Goal: Transaction & Acquisition: Purchase product/service

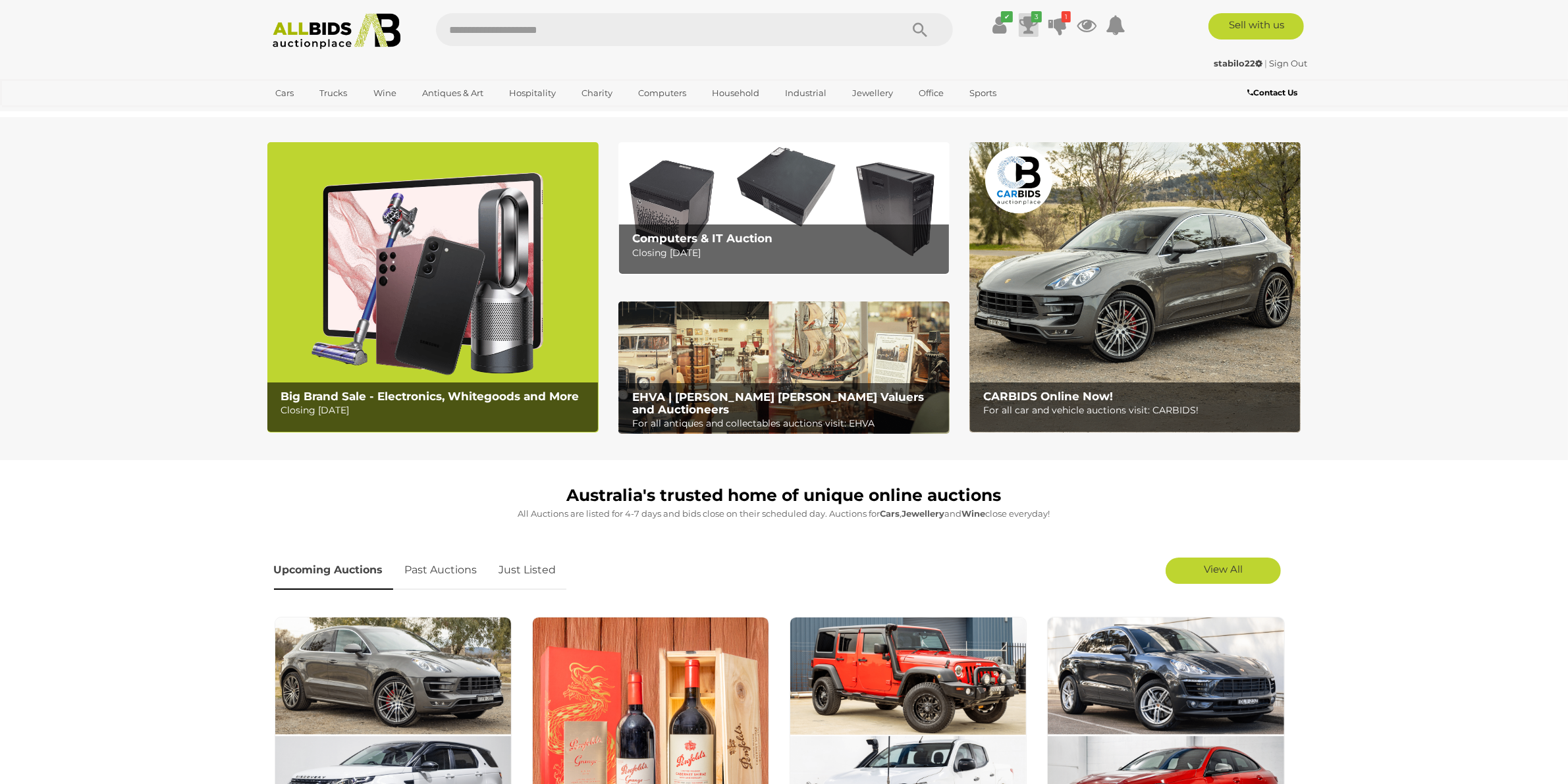
click at [1039, 21] on icon "3" at bounding box center [1036, 17] width 10 height 11
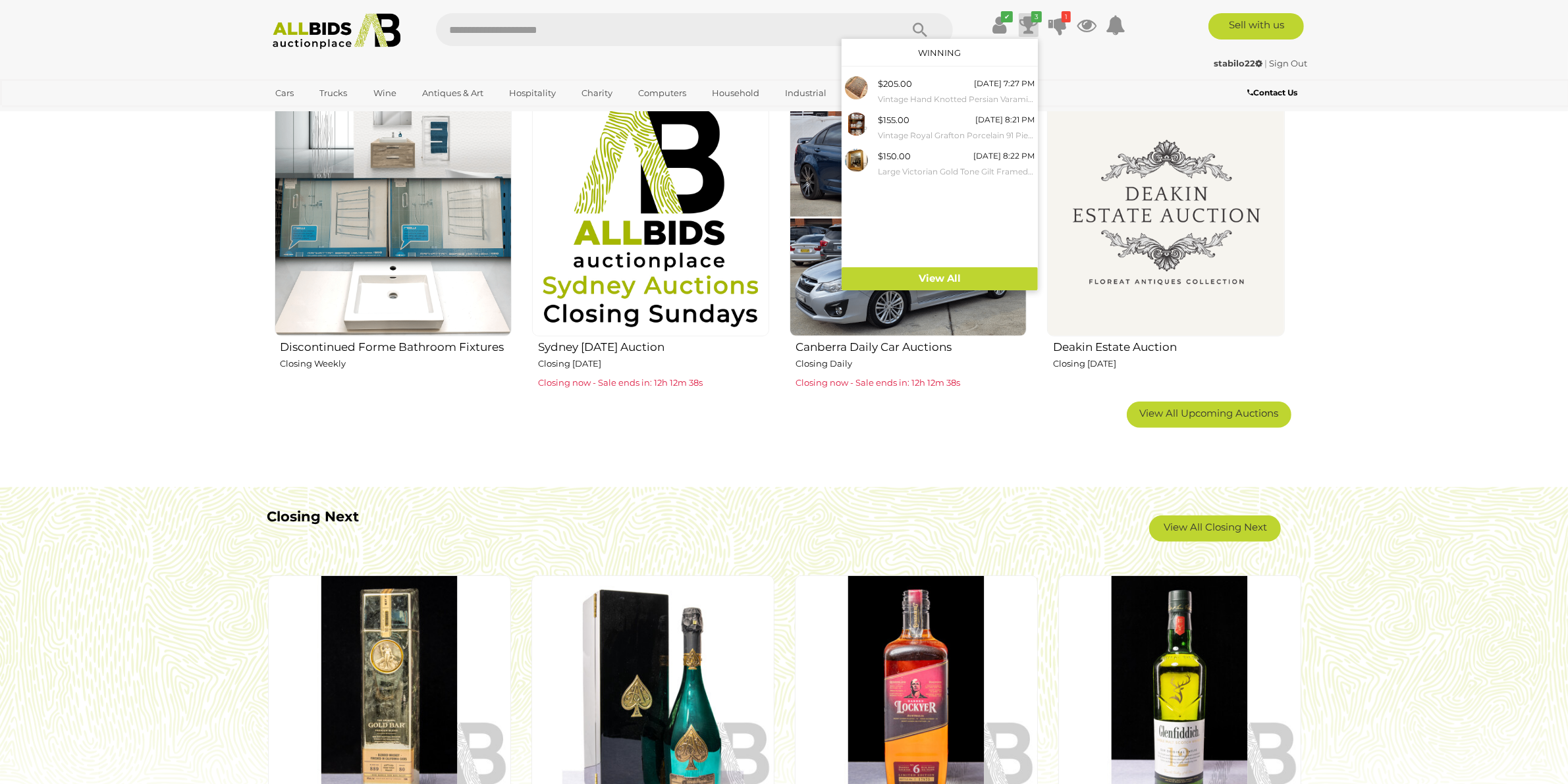
scroll to position [823, 0]
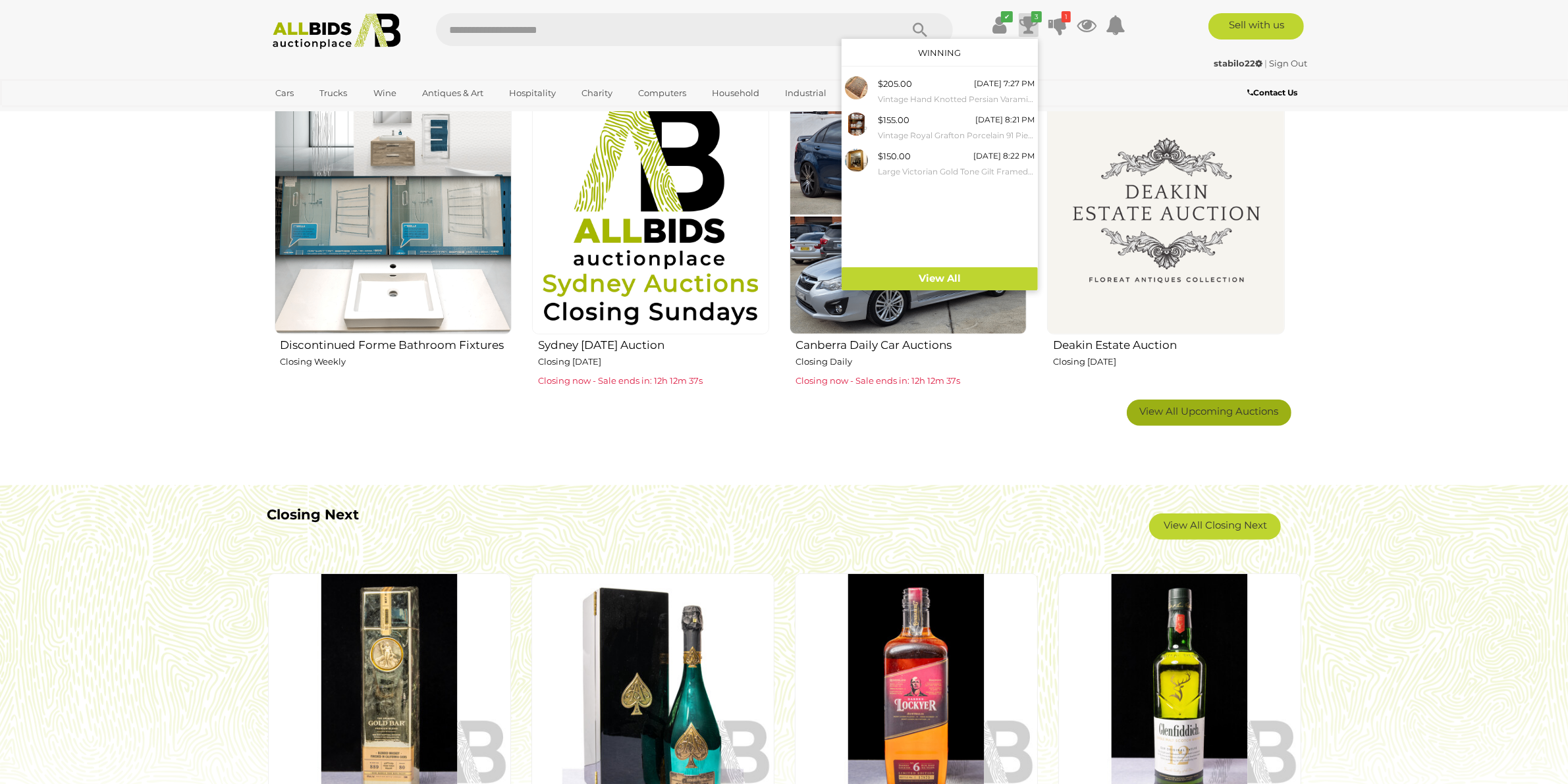
click at [1281, 413] on link "View All Upcoming Auctions" at bounding box center [1209, 412] width 164 height 26
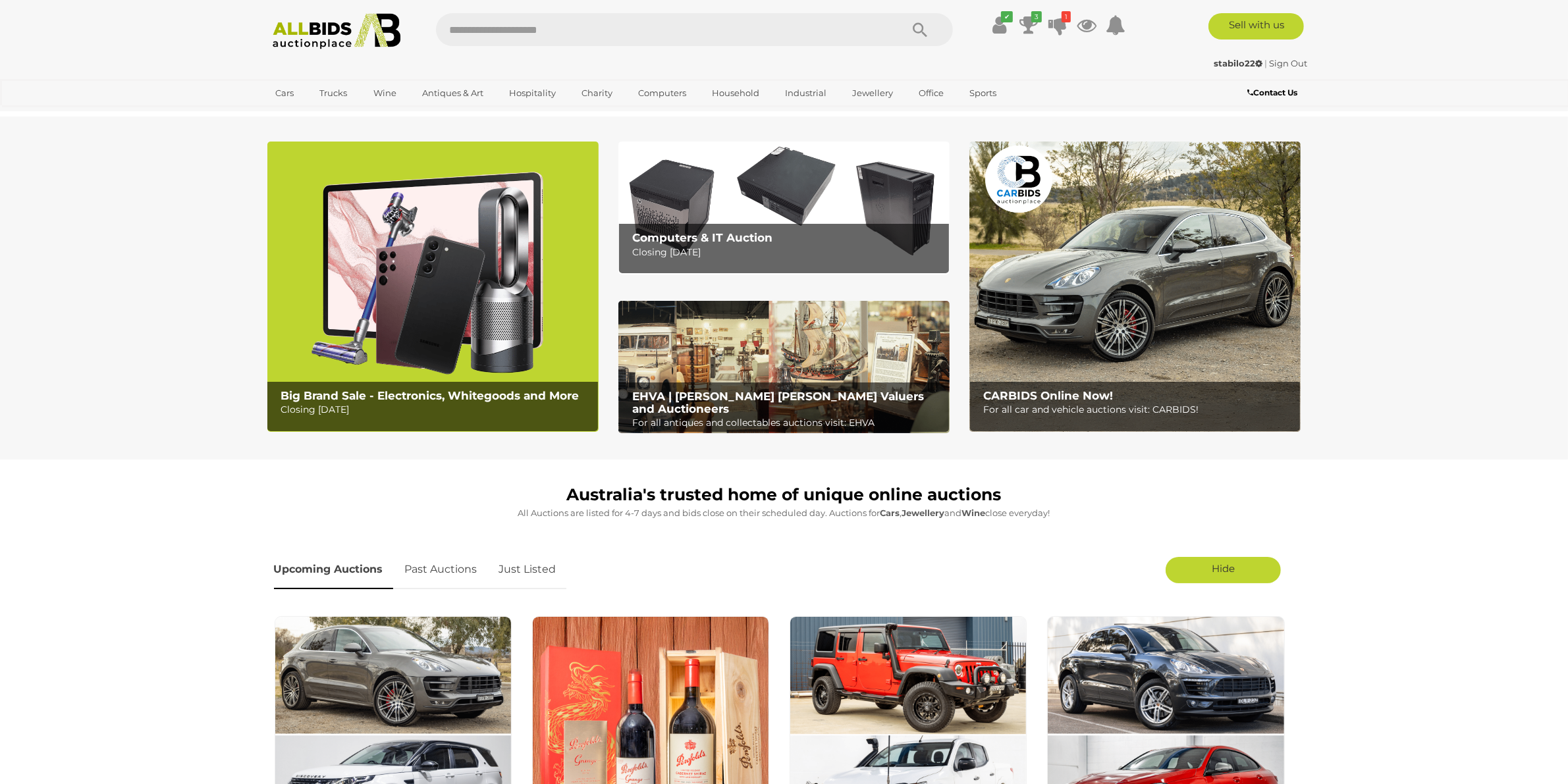
scroll to position [0, 0]
click at [1059, 17] on icon at bounding box center [1057, 26] width 18 height 24
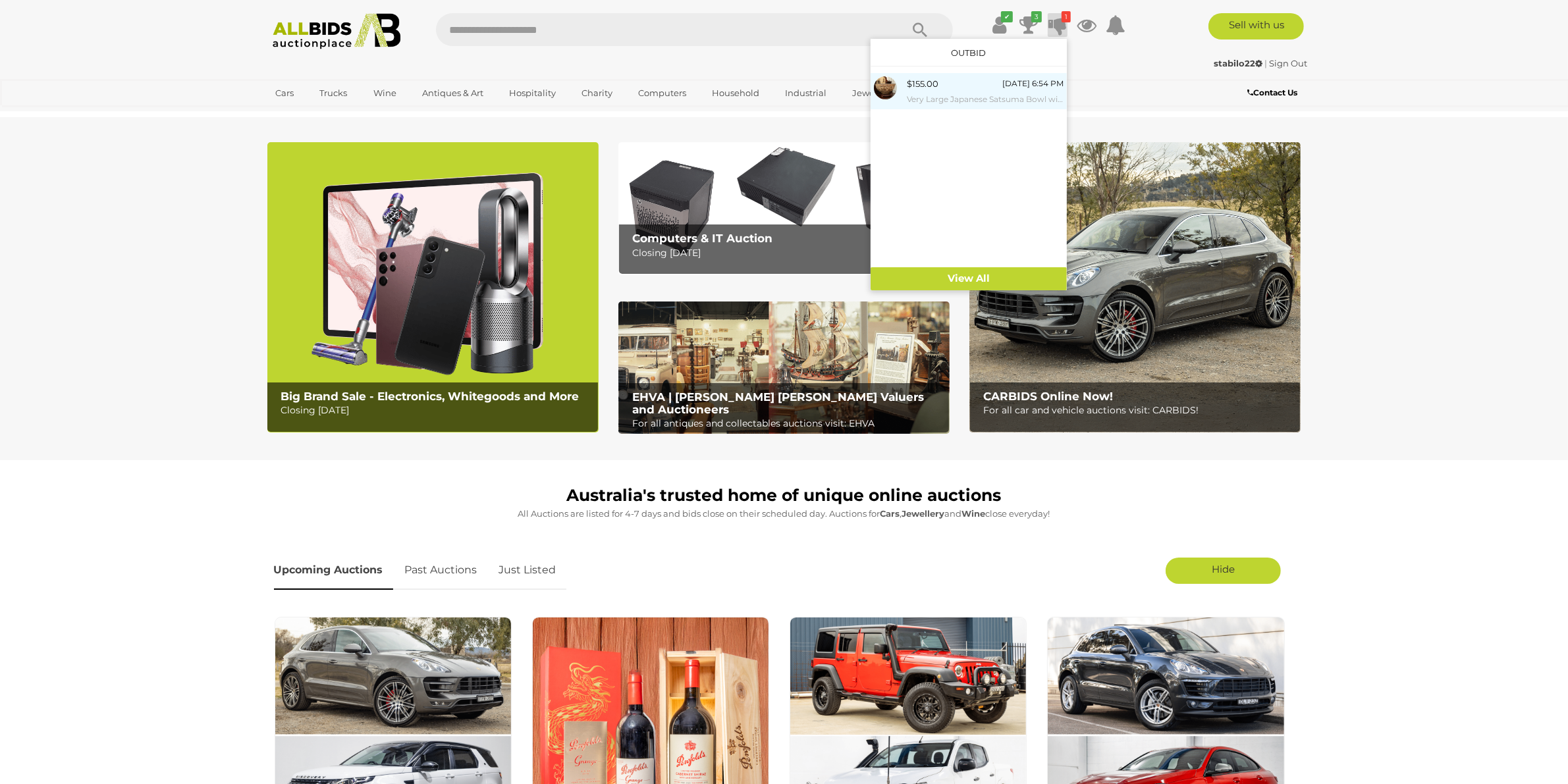
click at [960, 100] on small "Very Large Japanese Satsuma Bowl with Foliate Motif and Crackle Glaze on Wooden…" at bounding box center [985, 100] width 156 height 14
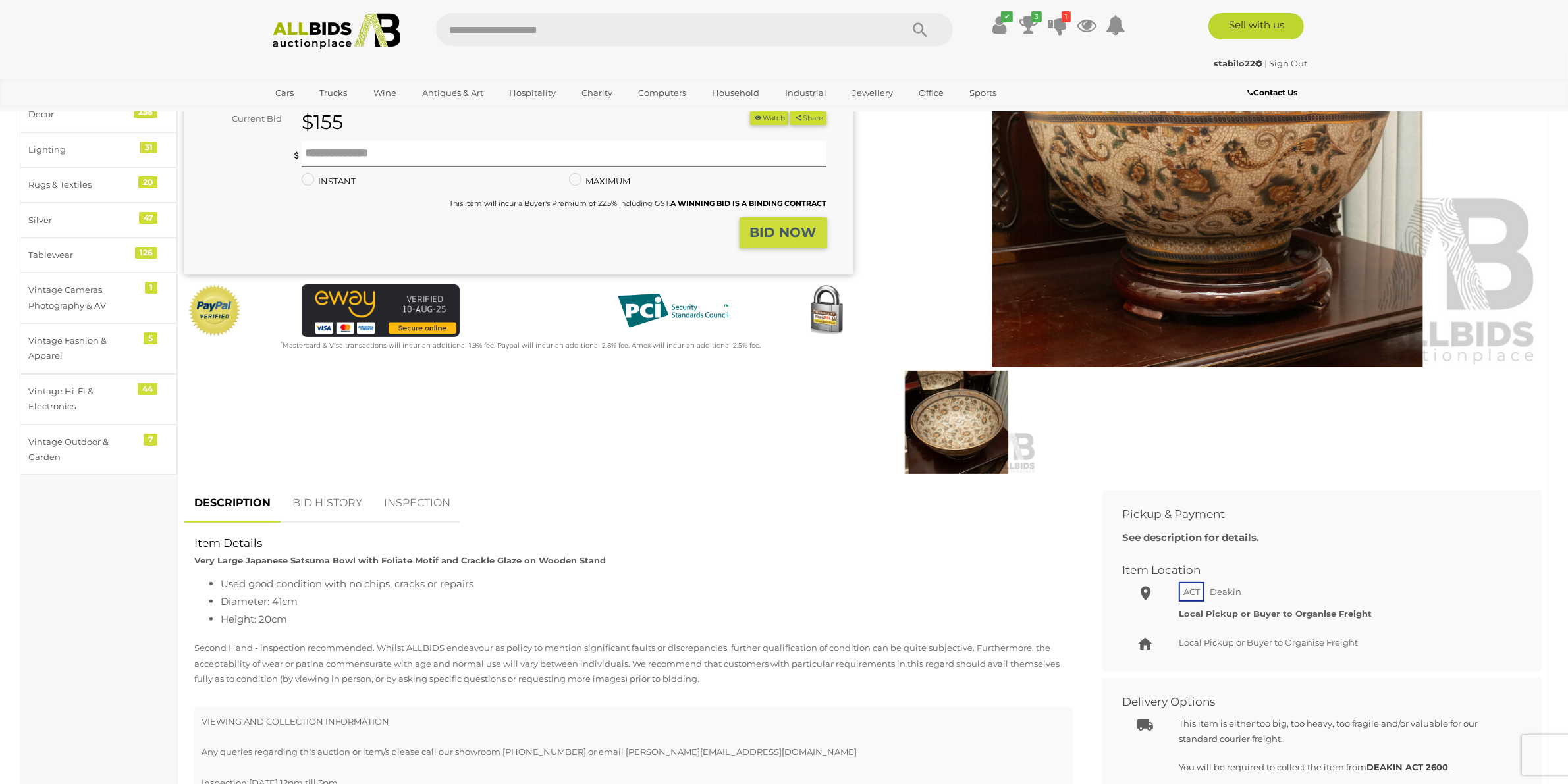
scroll to position [246, 0]
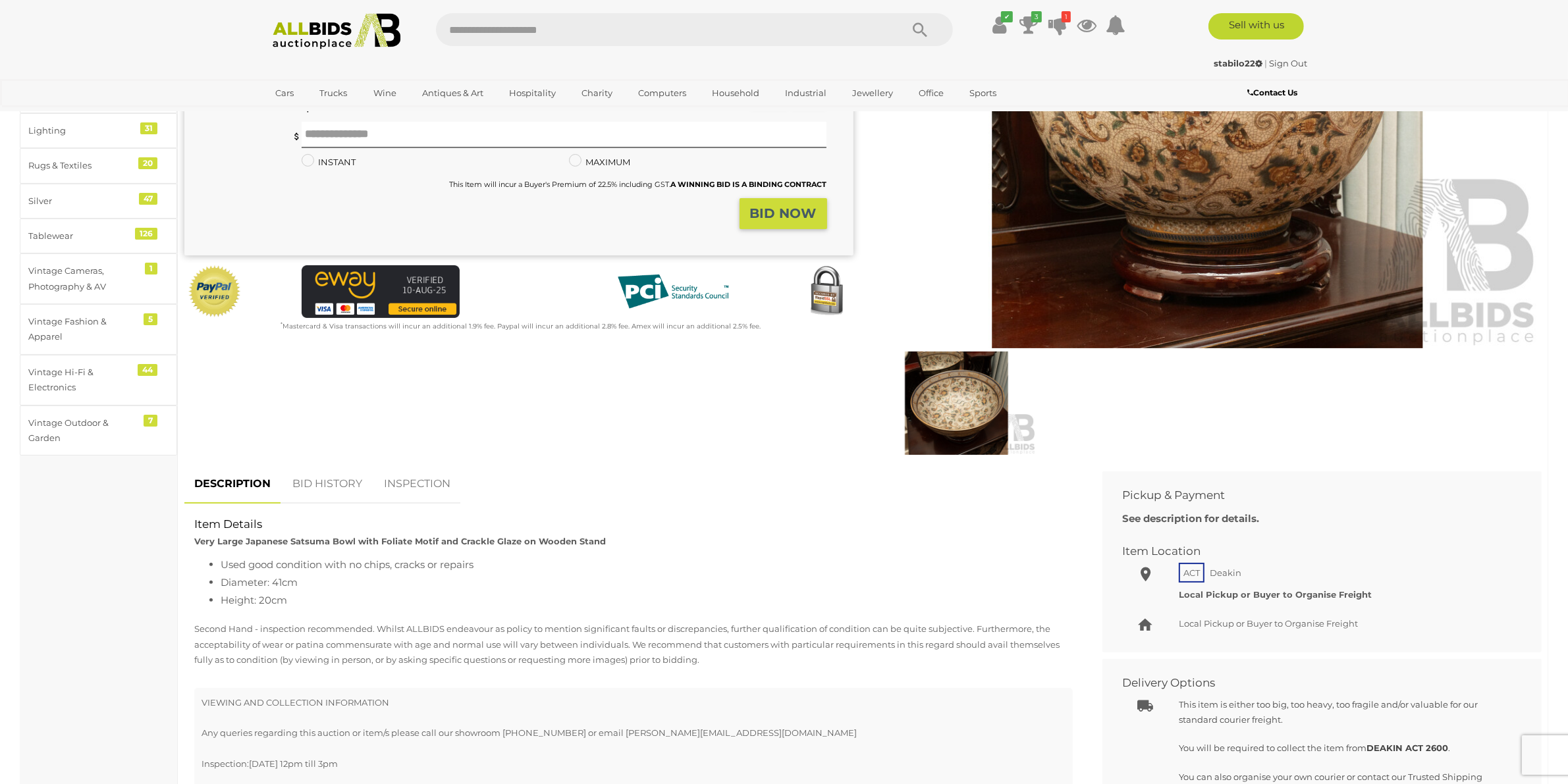
click at [334, 476] on link "BID HISTORY" at bounding box center [327, 484] width 89 height 39
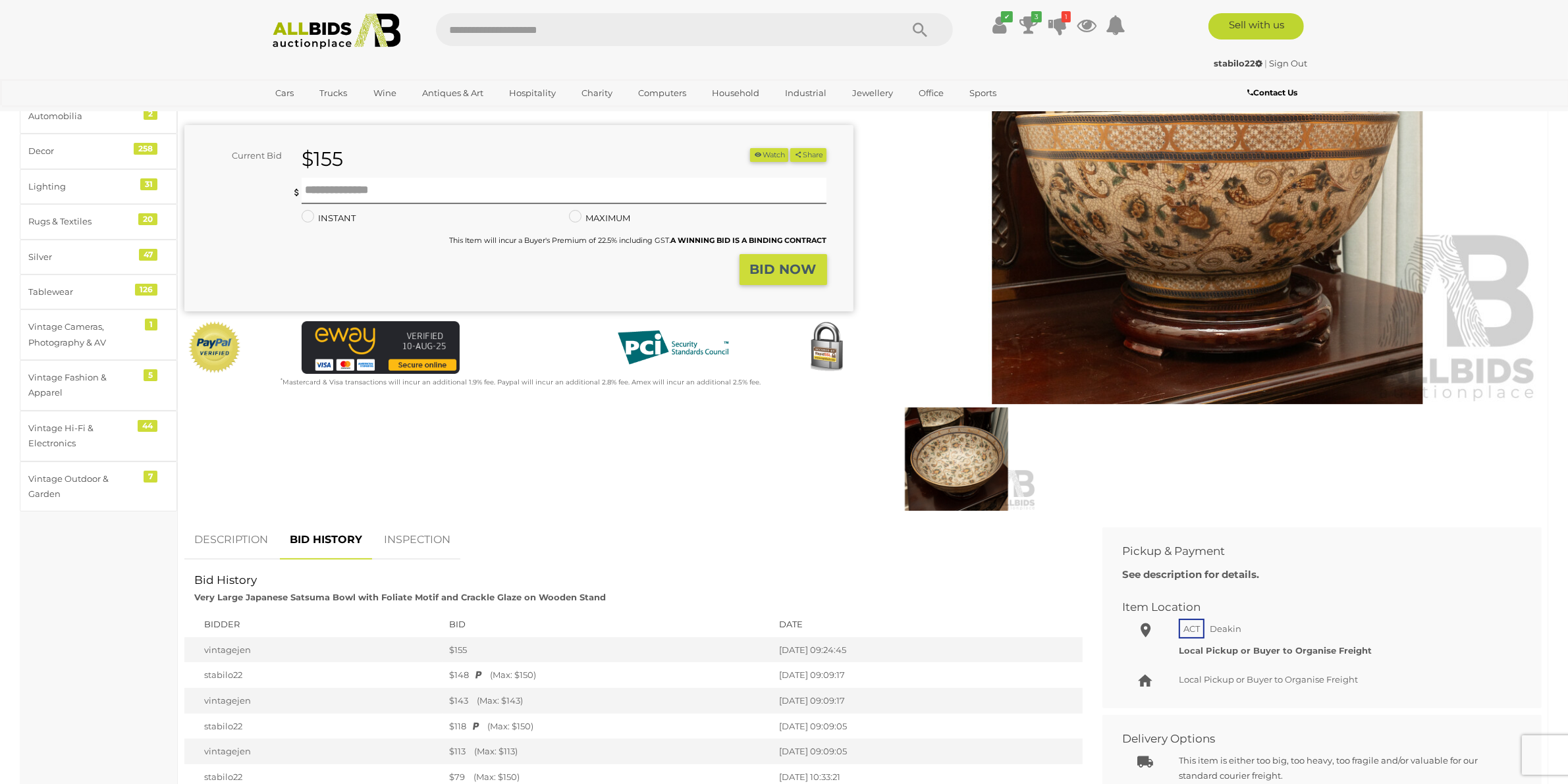
scroll to position [164, 0]
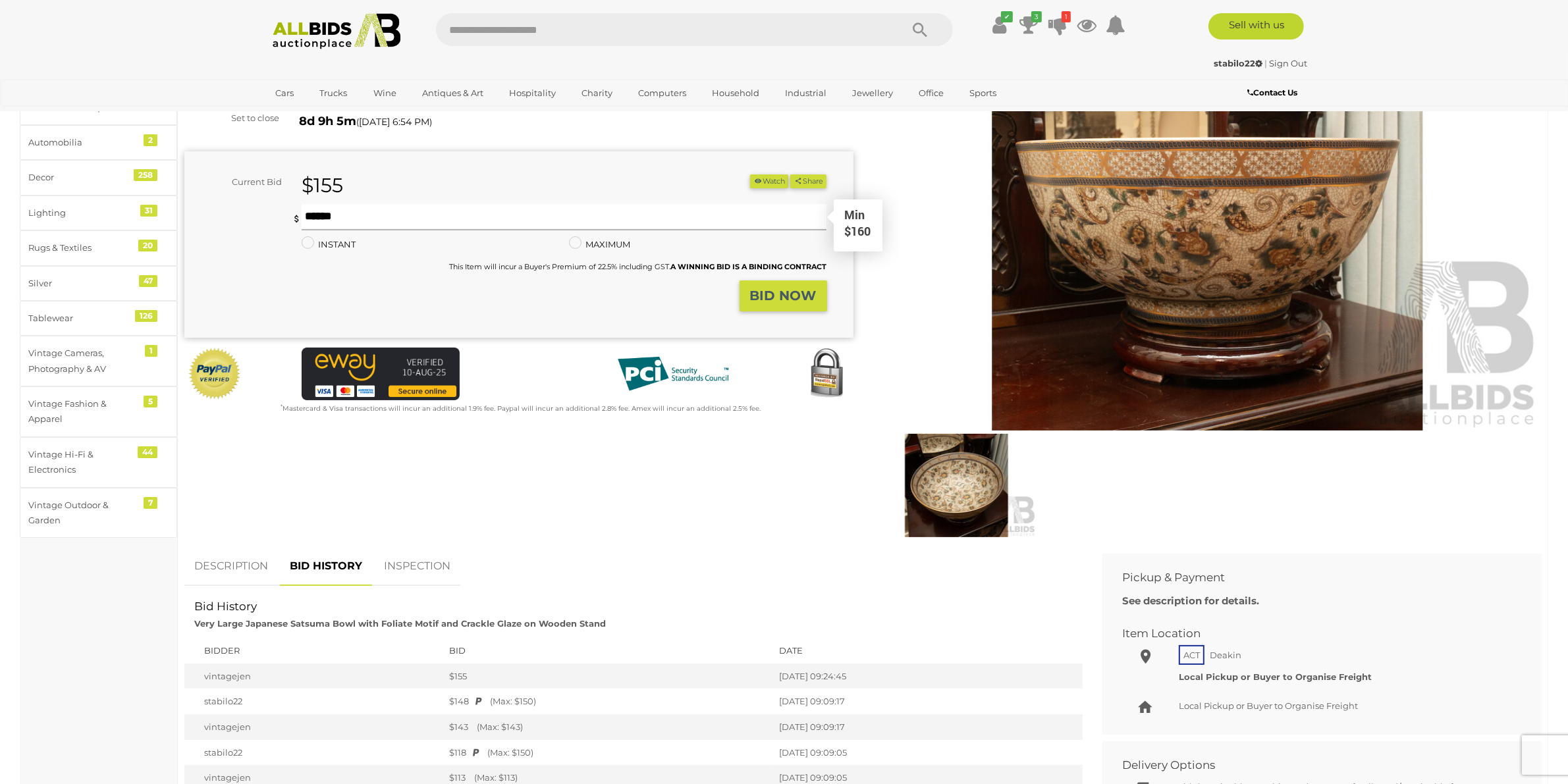
click at [377, 207] on input "text" at bounding box center [564, 217] width 526 height 26
type input "***"
click at [775, 300] on strong "BID NOW" at bounding box center [783, 296] width 66 height 16
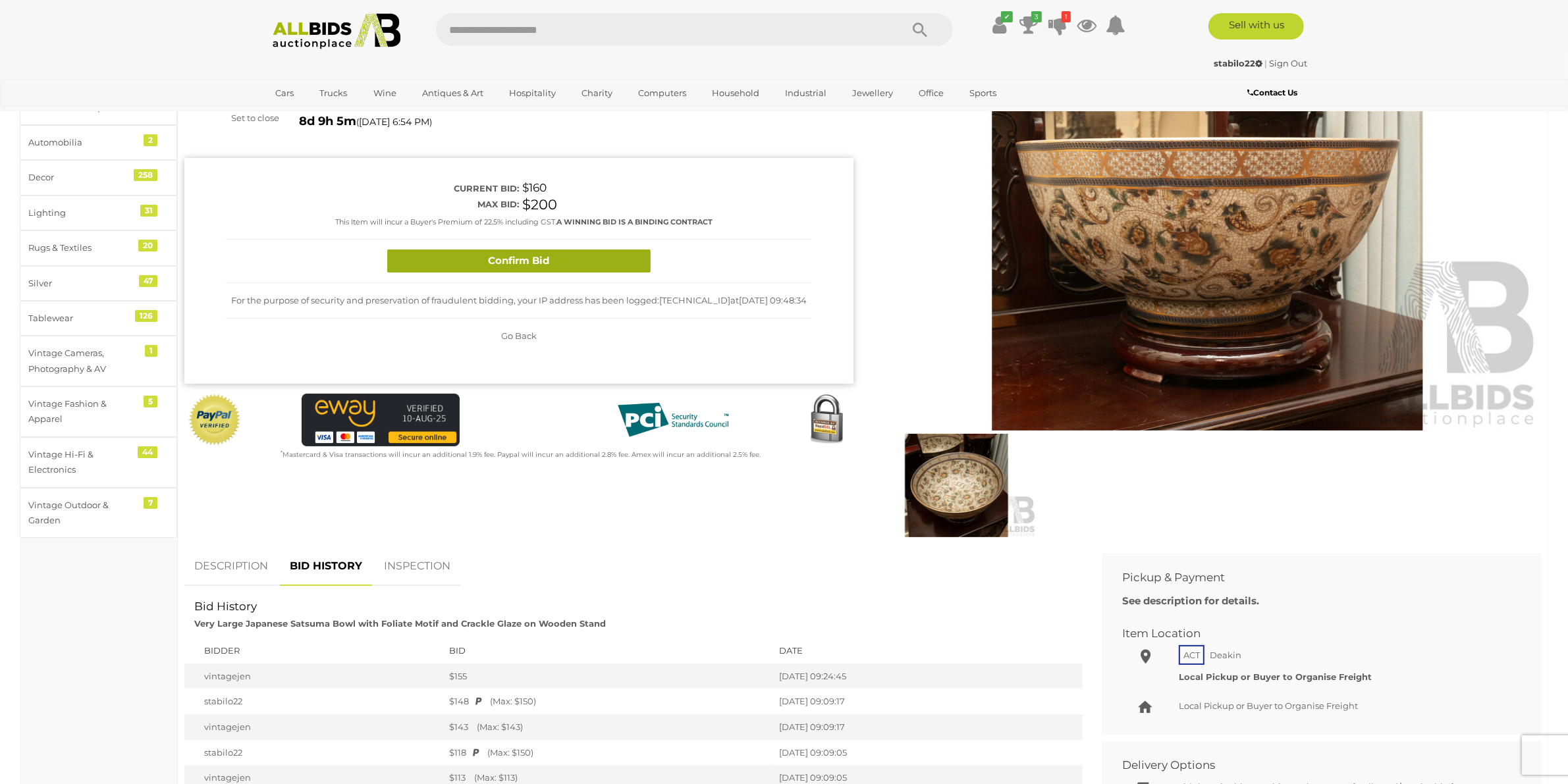
click at [488, 261] on button "Confirm Bid" at bounding box center [519, 261] width 263 height 23
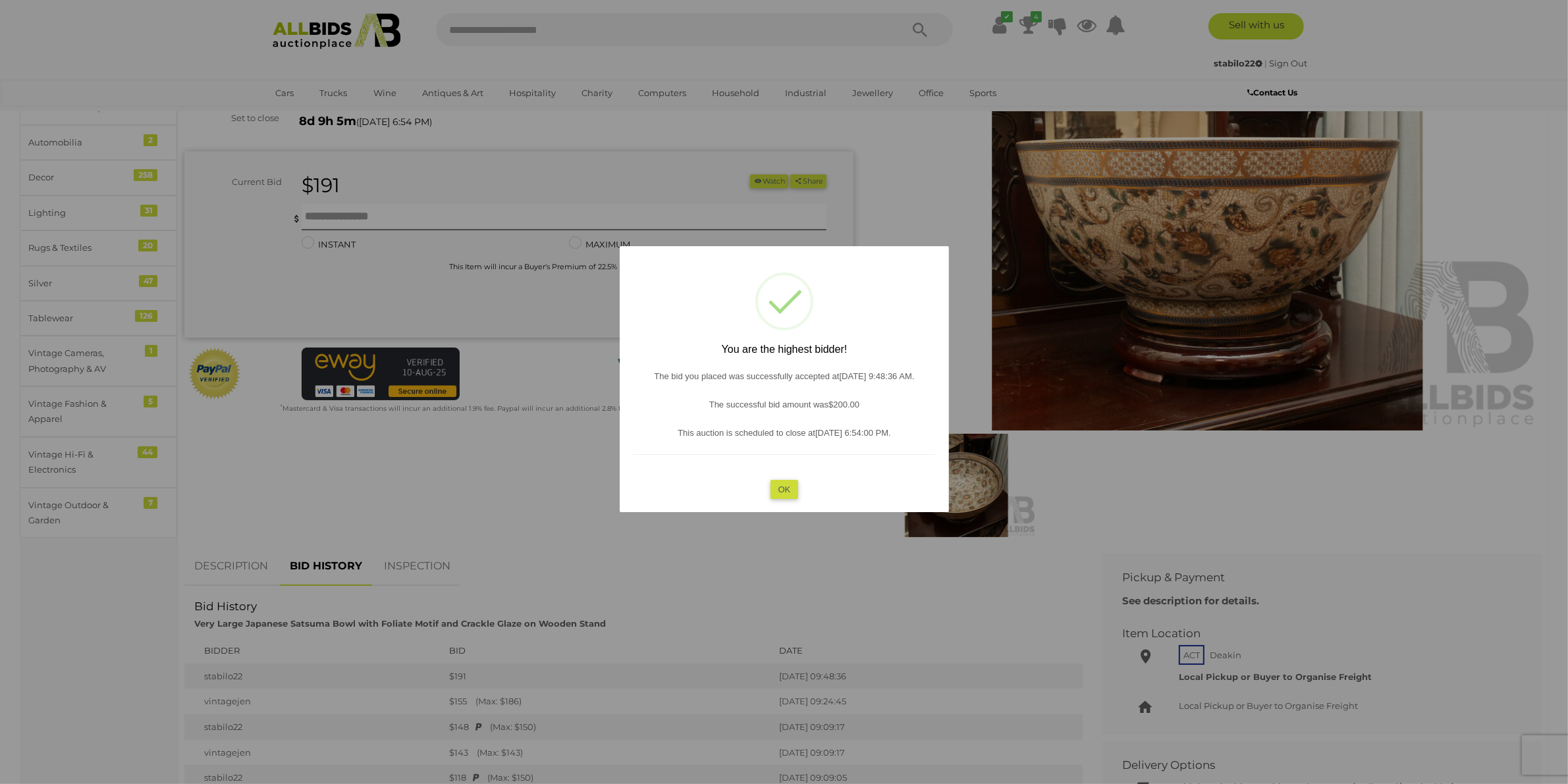
click at [785, 494] on button "OK" at bounding box center [784, 489] width 28 height 19
